Goal: Obtain resource: Obtain resource

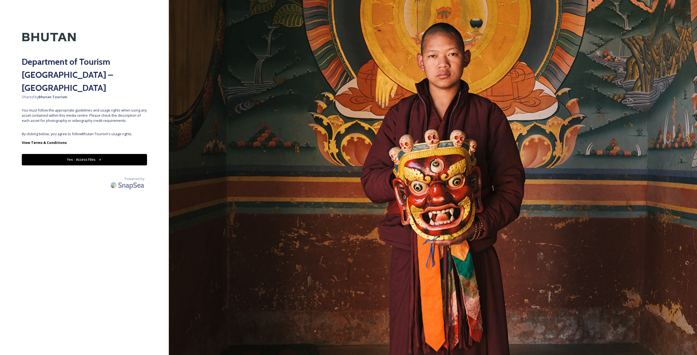
click at [127, 154] on button "Yes - Access Files" at bounding box center [84, 159] width 125 height 11
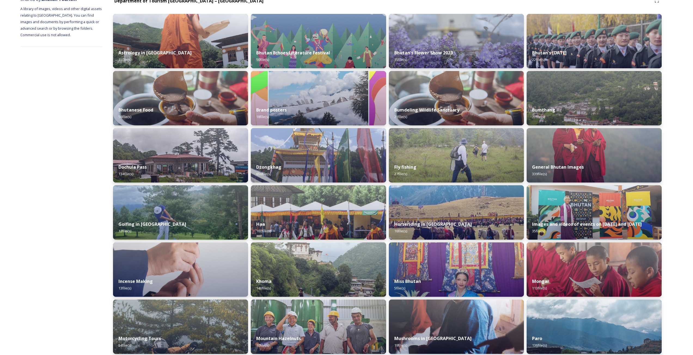
scroll to position [82, 0]
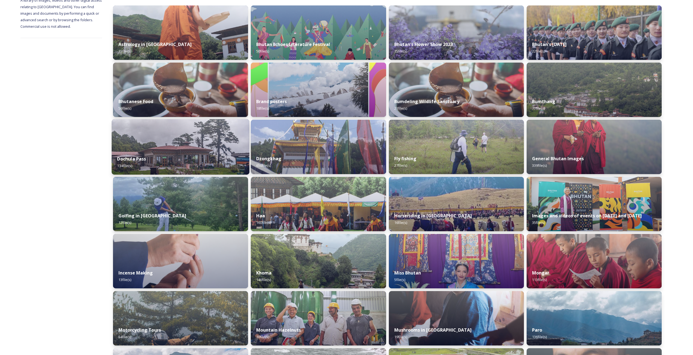
click at [216, 137] on img at bounding box center [181, 147] width 138 height 56
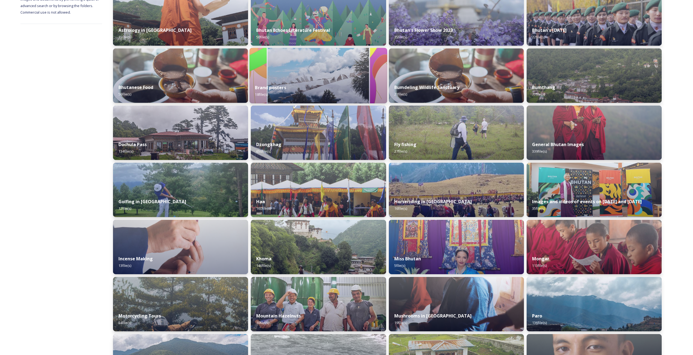
scroll to position [109, 0]
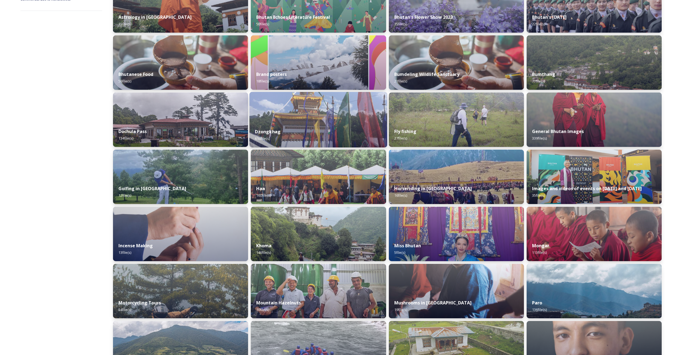
click at [299, 125] on div "Dzongkhag 650 file(s)" at bounding box center [318, 135] width 138 height 25
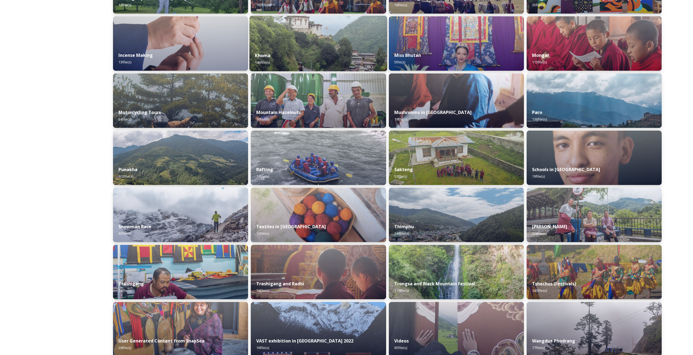
scroll to position [290, 0]
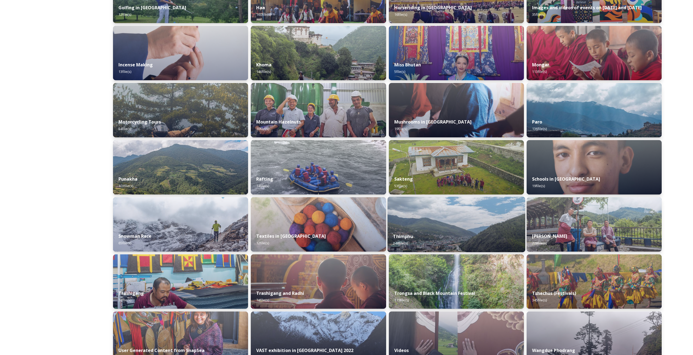
click at [474, 218] on img at bounding box center [456, 225] width 138 height 56
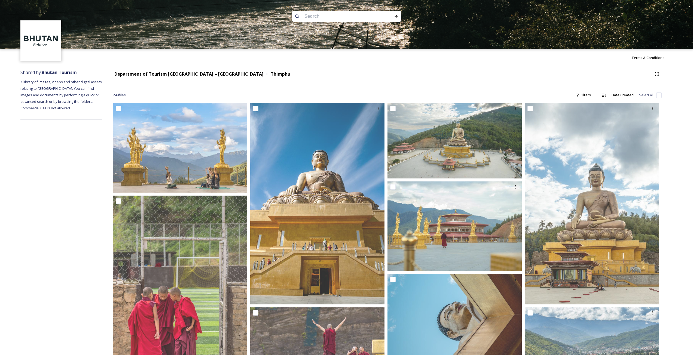
drag, startPoint x: 102, startPoint y: 178, endPoint x: 99, endPoint y: 179, distance: 3.0
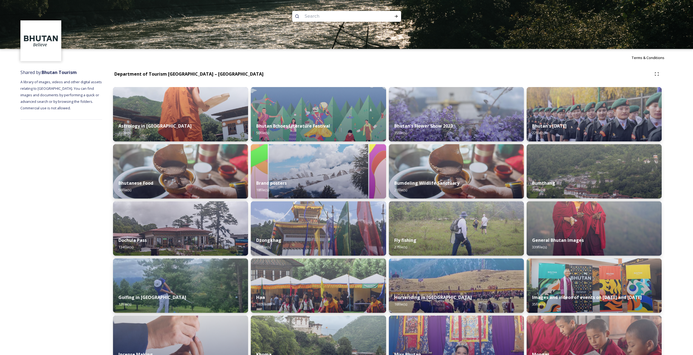
scroll to position [82, 0]
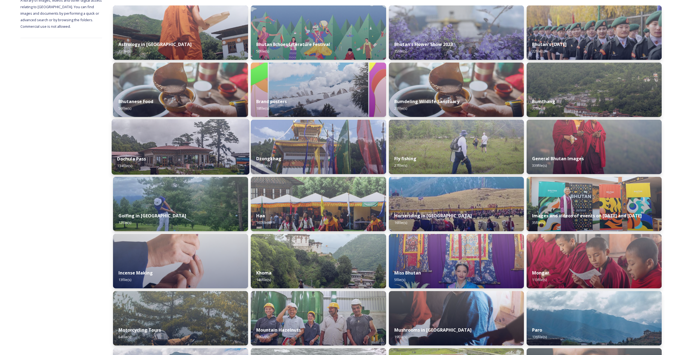
click at [211, 161] on div "Dochula Pass 134 file(s)" at bounding box center [181, 162] width 138 height 25
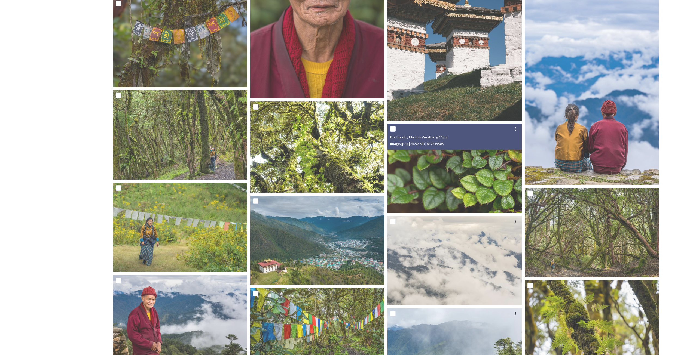
scroll to position [2804, 0]
